Goal: Navigation & Orientation: Find specific page/section

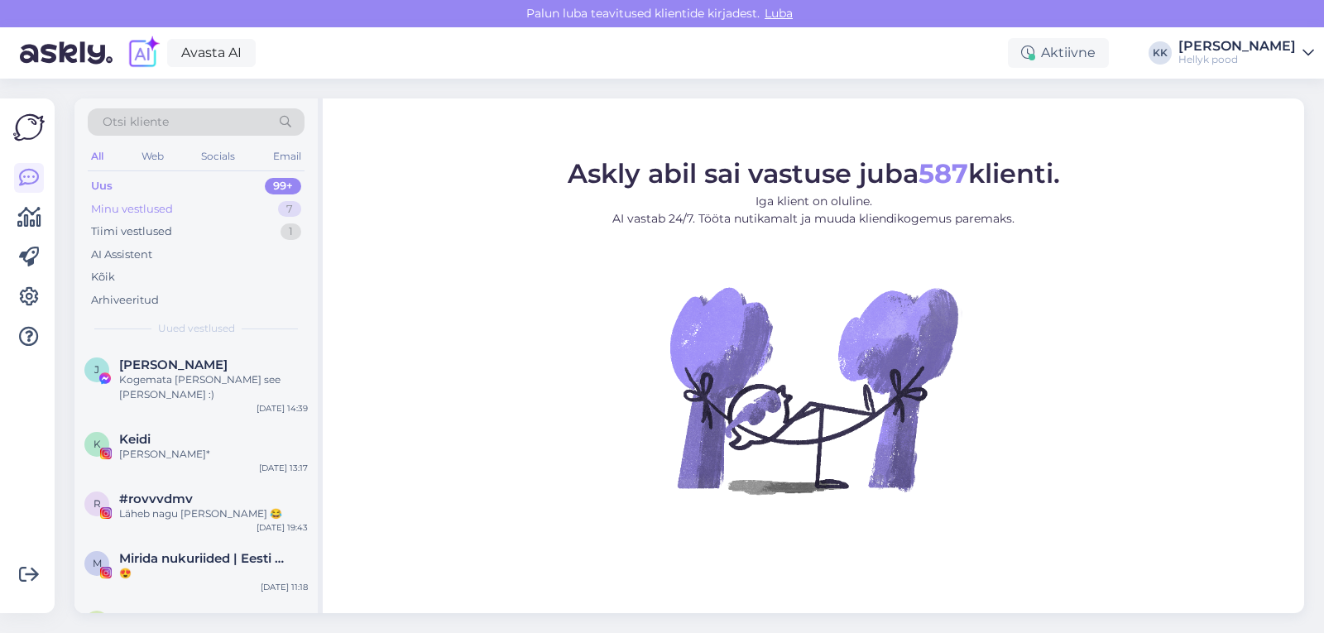
click at [123, 210] on div "Minu vestlused" at bounding box center [132, 209] width 82 height 17
